Goal: Transaction & Acquisition: Register for event/course

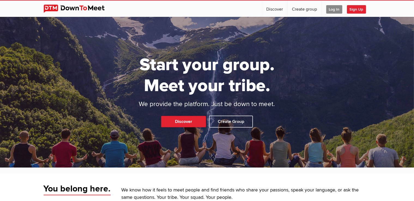
click at [334, 9] on span "Log In" at bounding box center [334, 9] width 16 height 8
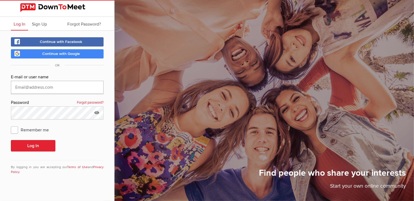
type input "jpalermo1@austin.rr.com"
click at [13, 130] on span "Remember me" at bounding box center [32, 130] width 43 height 10
click at [11, 125] on input "Remember me" at bounding box center [11, 125] width 0 height 0
checkbox input "true"
click at [32, 144] on button "Log In" at bounding box center [33, 145] width 44 height 11
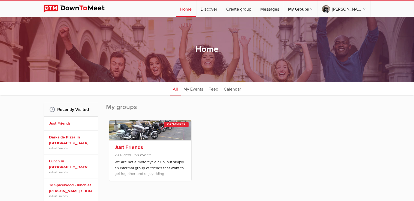
click at [144, 131] on link at bounding box center [150, 130] width 82 height 20
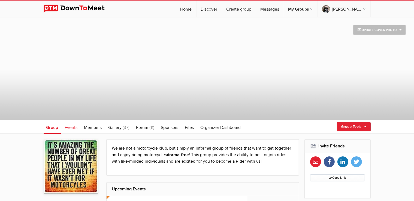
click at [74, 127] on span "Events" at bounding box center [71, 127] width 13 height 5
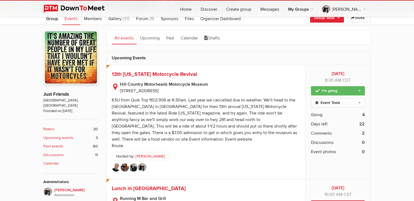
scroll to position [115, 0]
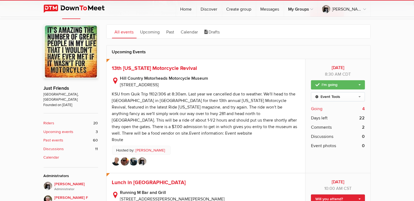
click at [319, 111] on span "Going" at bounding box center [316, 109] width 11 height 7
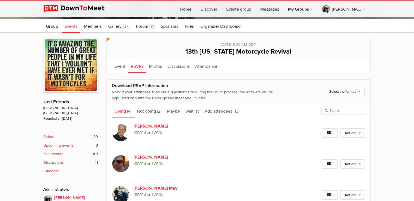
scroll to position [92, 0]
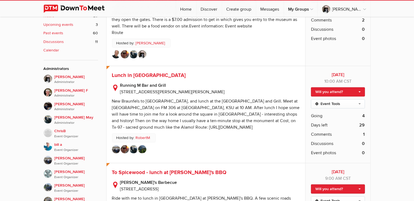
scroll to position [230, 0]
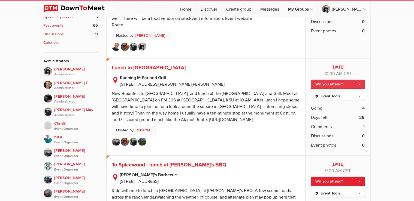
click at [361, 84] on link "Will you attend?" at bounding box center [338, 84] width 54 height 9
click at [346, 83] on link "Will you attend?" at bounding box center [338, 84] width 54 height 9
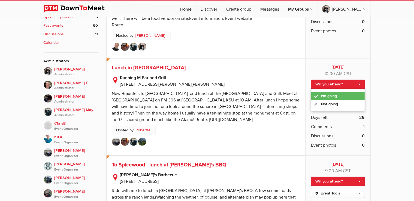
click at [336, 96] on link "I'm going" at bounding box center [337, 96] width 53 height 8
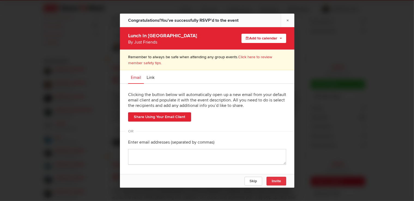
click at [274, 182] on span "Invite" at bounding box center [276, 181] width 9 height 4
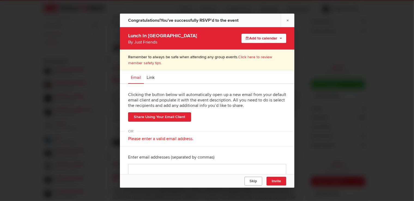
click at [249, 180] on span "Skip" at bounding box center [252, 181] width 7 height 4
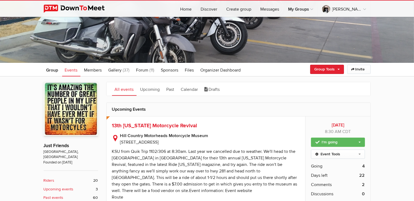
scroll to position [0, 0]
